Goal: Information Seeking & Learning: Learn about a topic

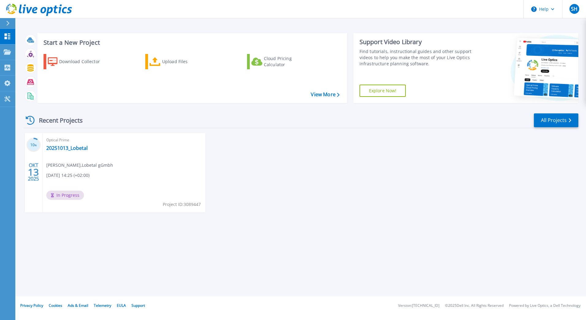
click at [59, 163] on span "Stefan Hefner , Lobetal gGmbh" at bounding box center [79, 165] width 67 height 7
click at [66, 148] on link "20251013_Lobetal" at bounding box center [66, 148] width 41 height 6
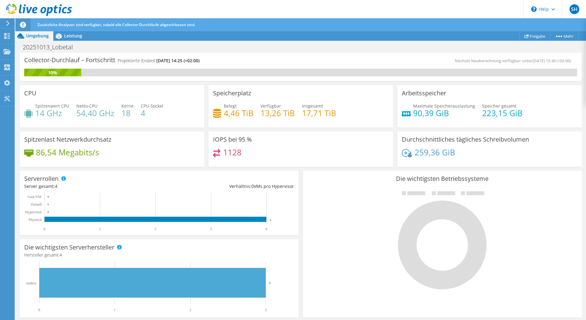
scroll to position [128, 0]
click at [20, 55] on div "Projekte" at bounding box center [29, 51] width 30 height 15
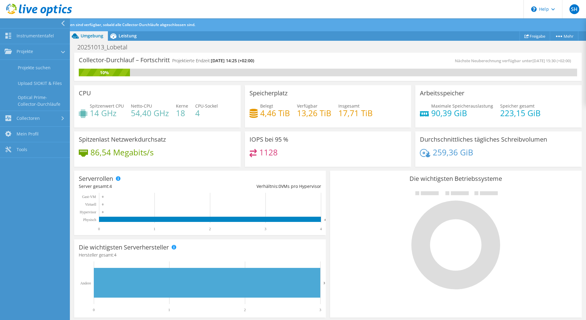
scroll to position [159, 0]
click at [125, 36] on span "Leistung" at bounding box center [128, 36] width 18 height 6
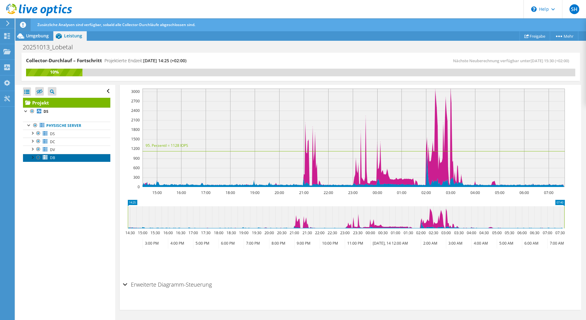
click at [63, 157] on link "DB" at bounding box center [66, 158] width 87 height 8
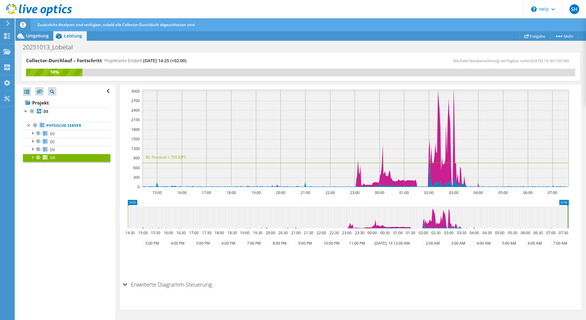
scroll to position [125, 0]
click at [66, 152] on link "DV" at bounding box center [66, 150] width 87 height 8
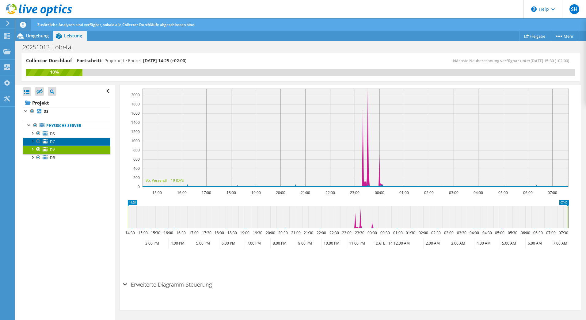
click at [66, 138] on link "DC" at bounding box center [66, 142] width 87 height 8
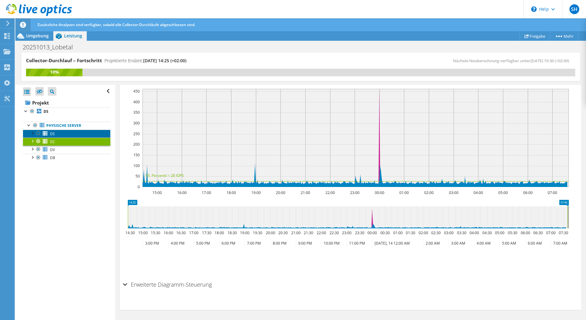
click at [52, 132] on span "DS" at bounding box center [52, 133] width 5 height 5
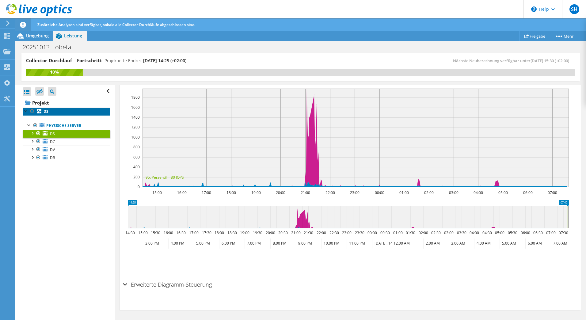
click at [51, 113] on link "DS" at bounding box center [66, 112] width 87 height 8
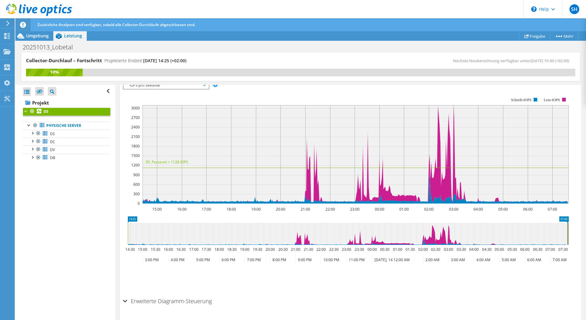
scroll to position [142, 0]
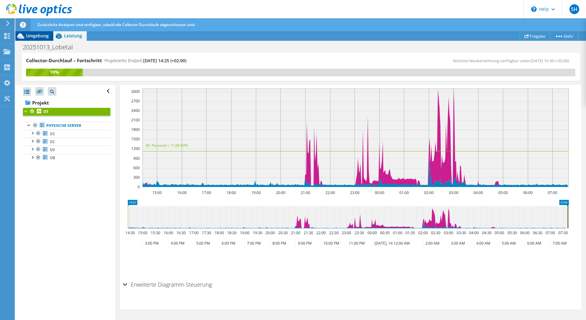
click at [40, 37] on span "Umgebung" at bounding box center [37, 36] width 23 height 6
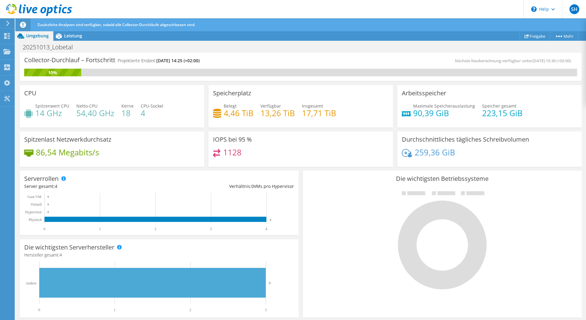
scroll to position [50, 0]
click at [10, 65] on use at bounding box center [7, 67] width 6 height 6
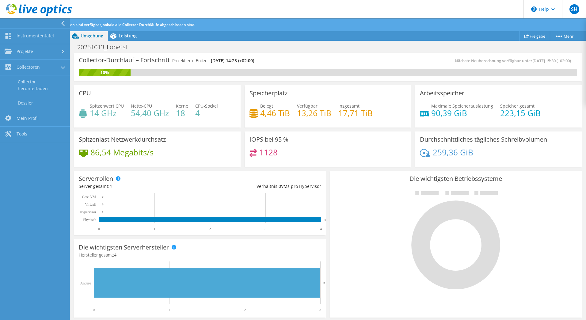
click at [469, 10] on header "SH Endbenutzer Stefan Hefner it@lobetal-luebtheen.de Lobetal gGmbh My Profile L…" at bounding box center [293, 9] width 586 height 18
